Goal: Find specific page/section: Find specific page/section

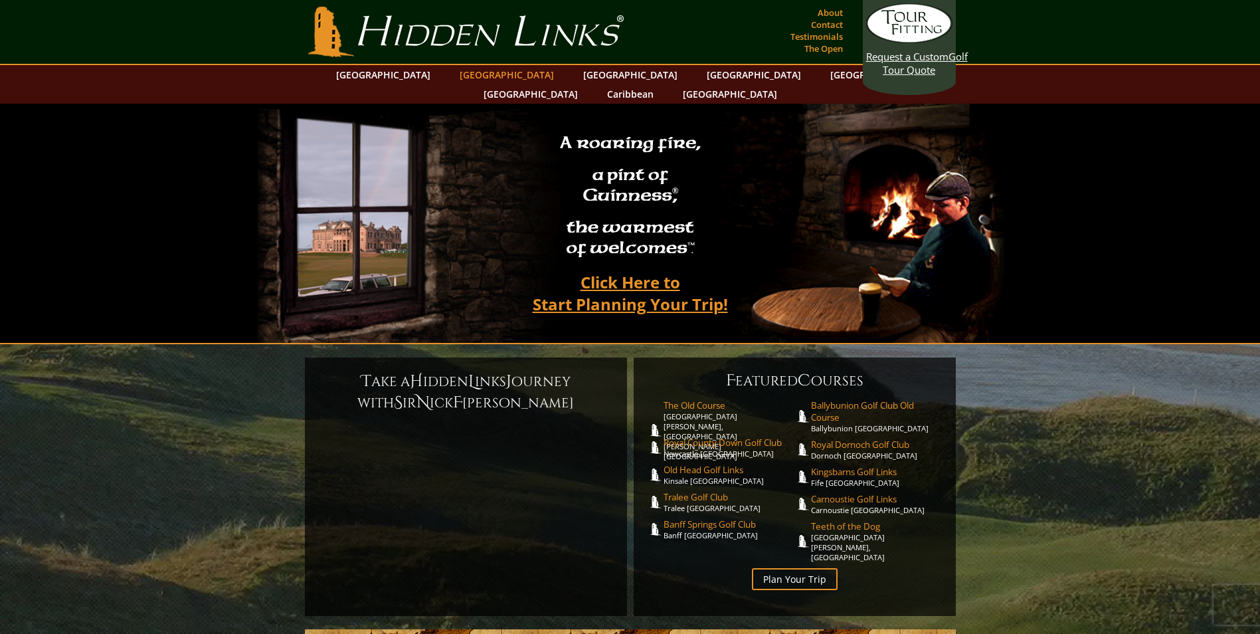
click at [471, 78] on link "[GEOGRAPHIC_DATA]" at bounding box center [507, 74] width 108 height 19
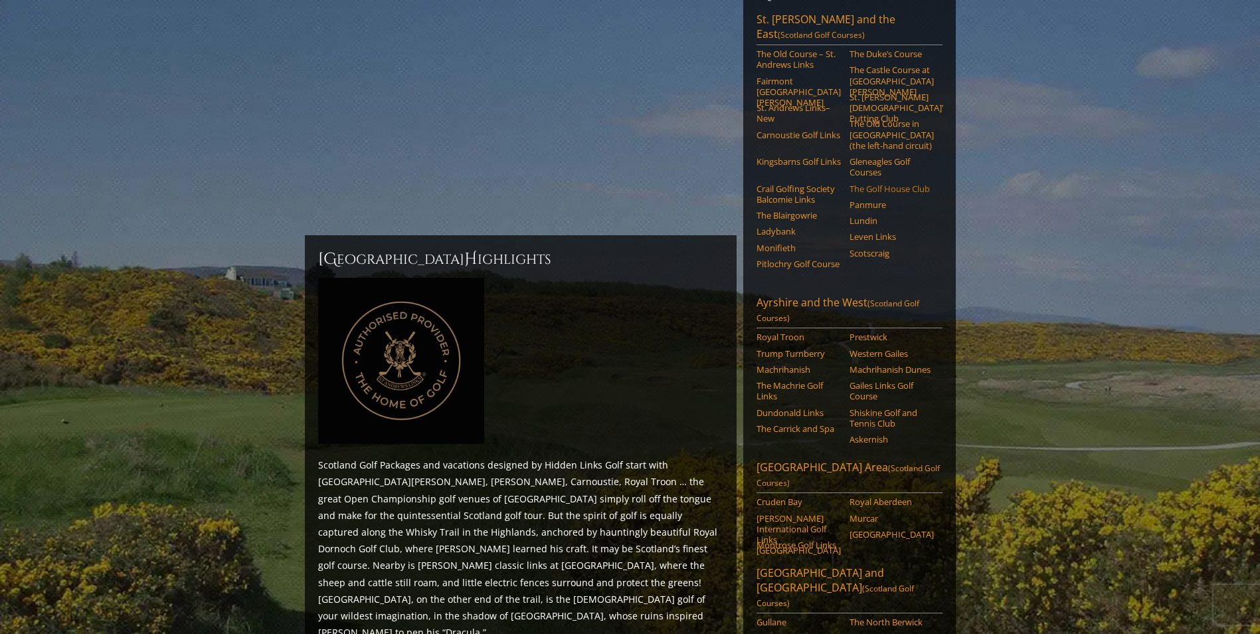
scroll to position [205, 0]
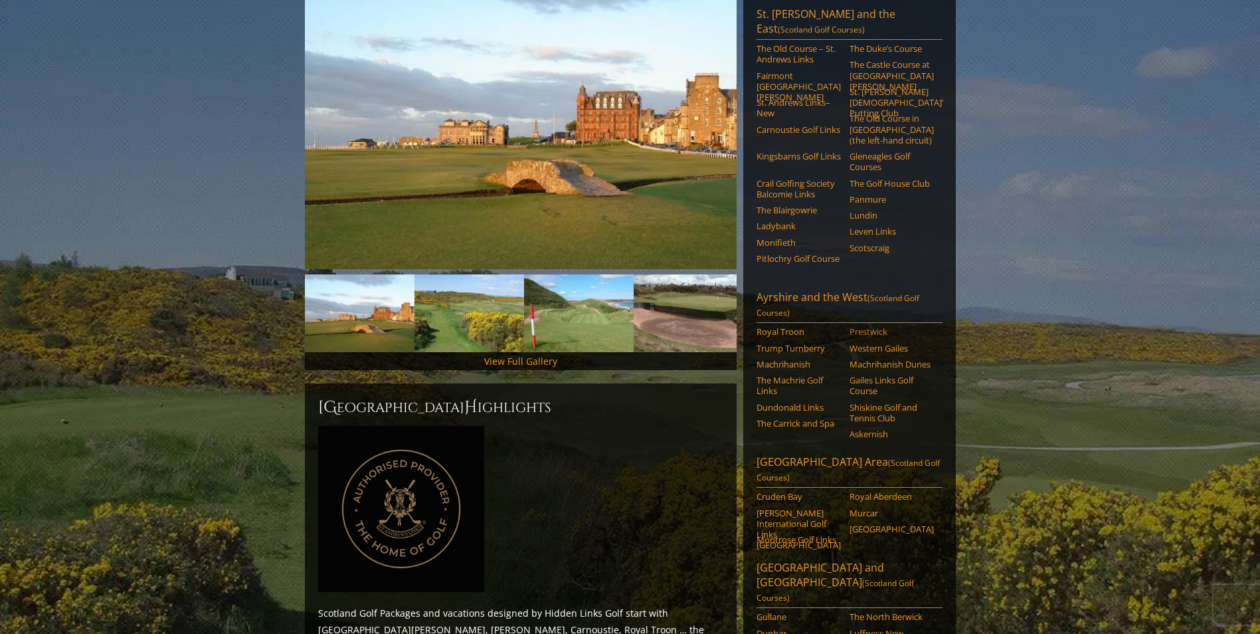
click at [855, 326] on link "Prestwick" at bounding box center [892, 331] width 84 height 11
